Goal: Information Seeking & Learning: Learn about a topic

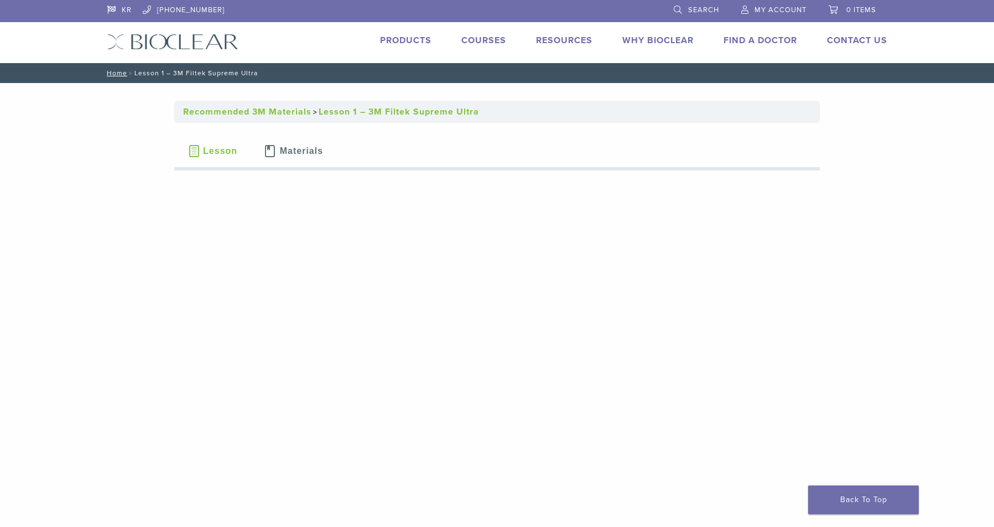
scroll to position [4, 0]
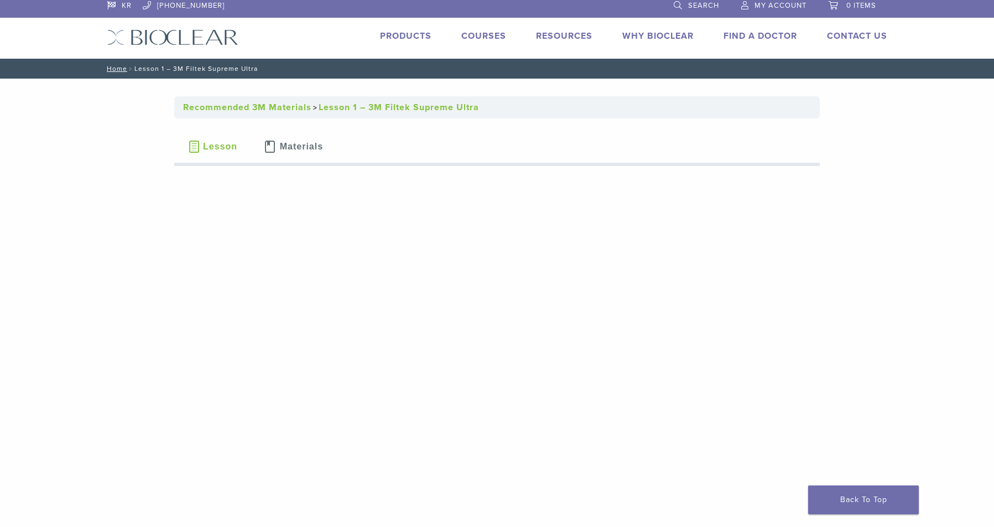
click at [492, 35] on link "Courses" at bounding box center [483, 35] width 45 height 11
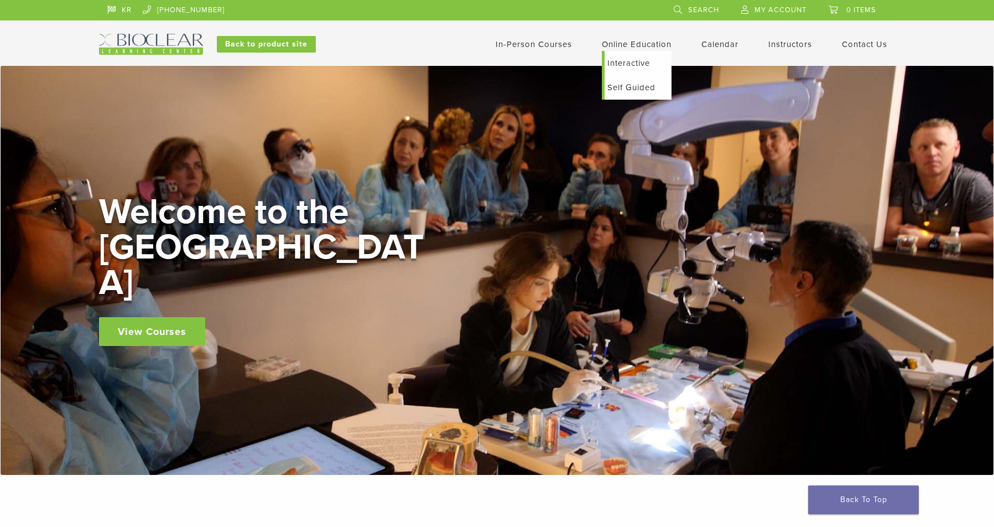
click at [622, 63] on link "Interactive" at bounding box center [638, 63] width 67 height 24
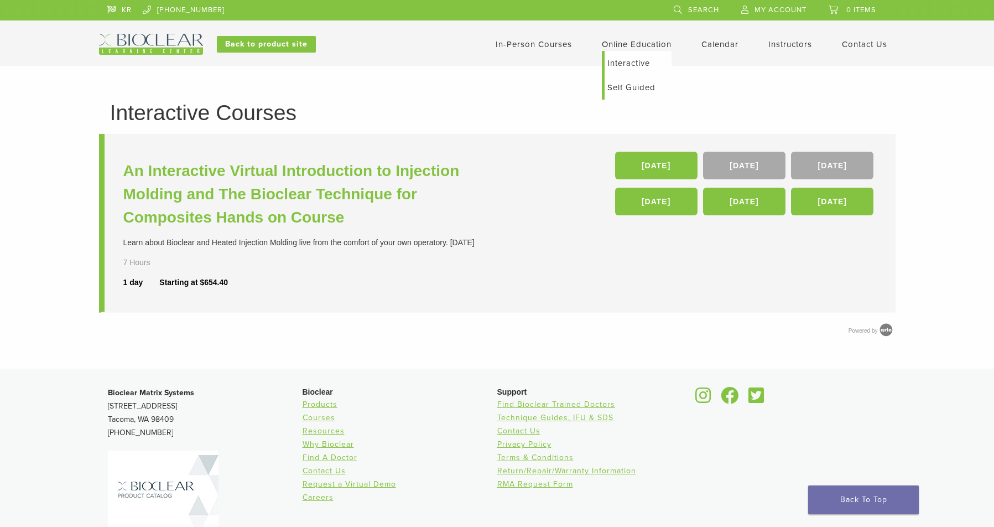
click at [630, 92] on link "Self Guided" at bounding box center [638, 87] width 67 height 24
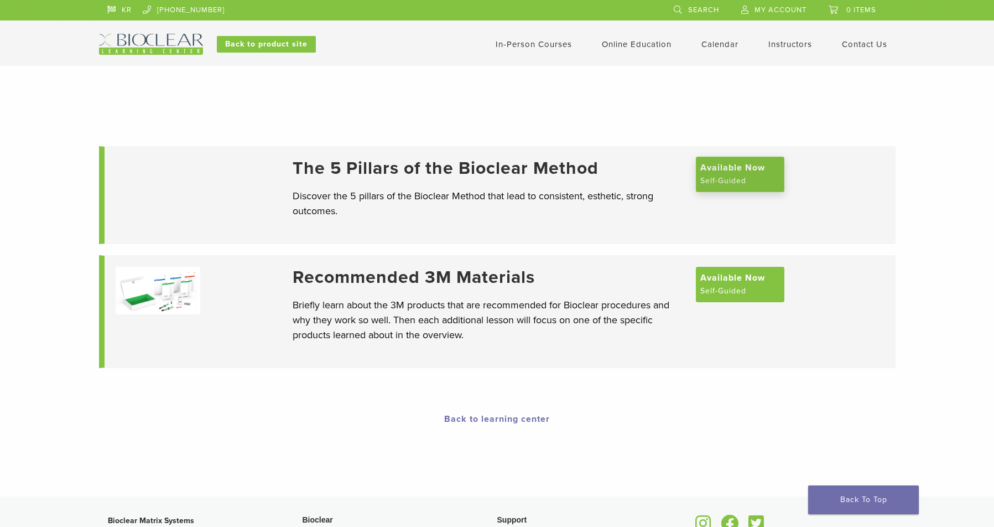
click at [720, 174] on span "Available Now" at bounding box center [732, 167] width 65 height 13
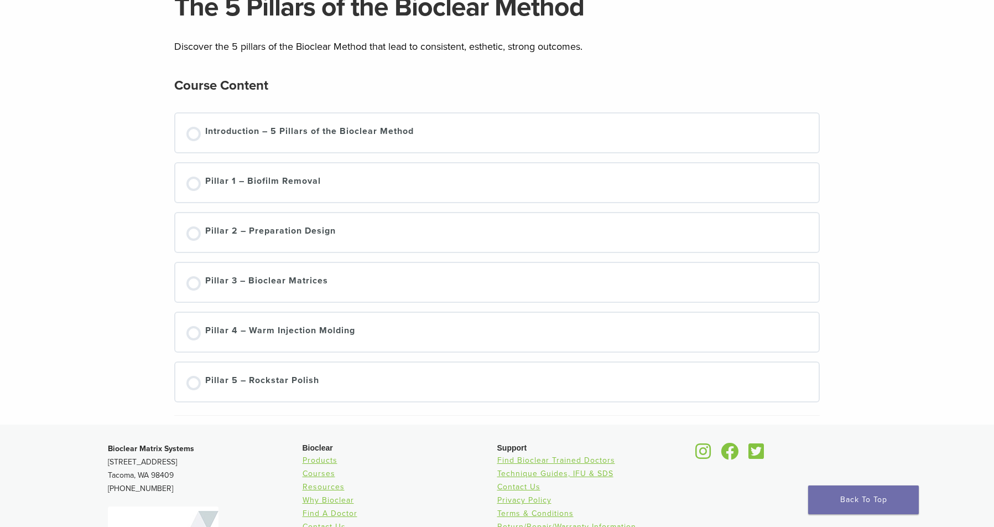
scroll to position [111, 0]
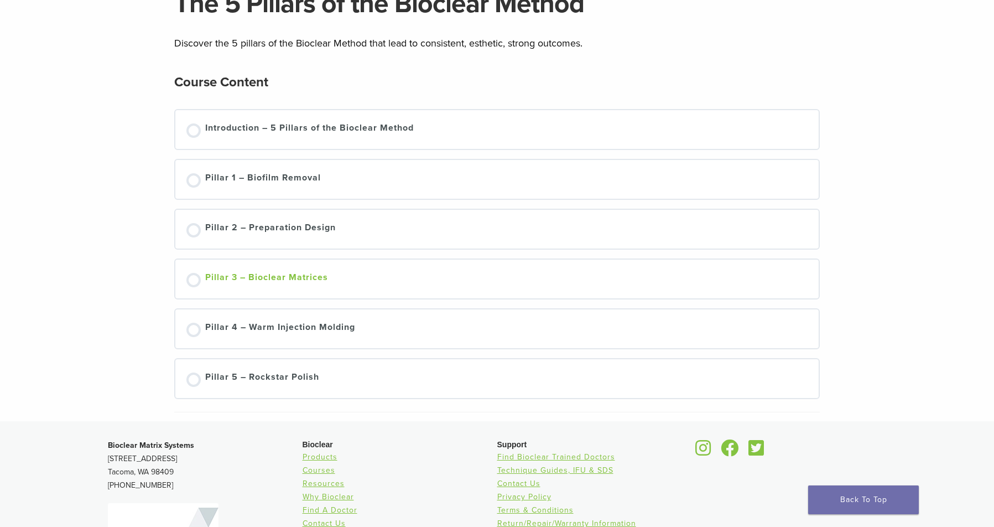
click at [297, 267] on div "Pillar 3 – Bioclear Matrices" at bounding box center [497, 278] width 644 height 39
click at [298, 274] on div "Pillar 3 – Bioclear Matrices" at bounding box center [266, 279] width 123 height 17
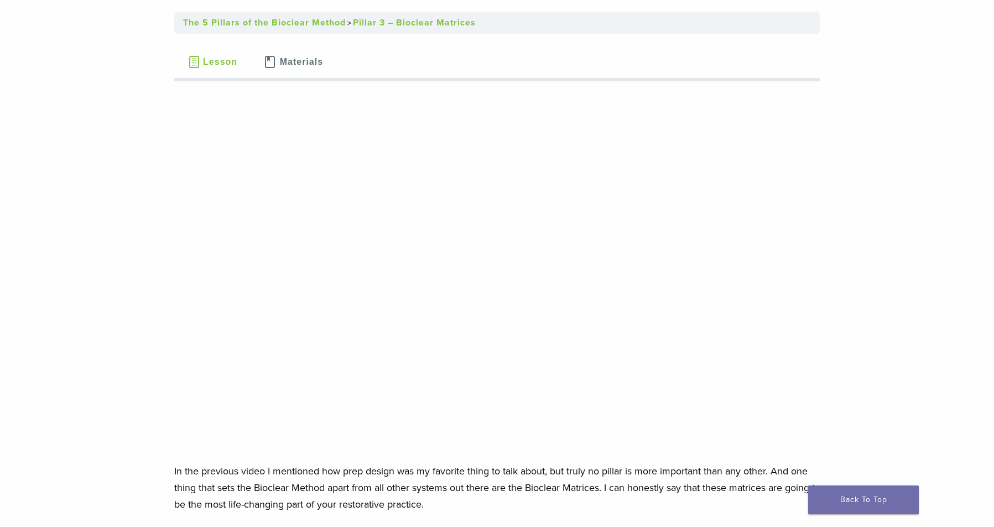
scroll to position [92, 0]
